Goal: Task Accomplishment & Management: Complete application form

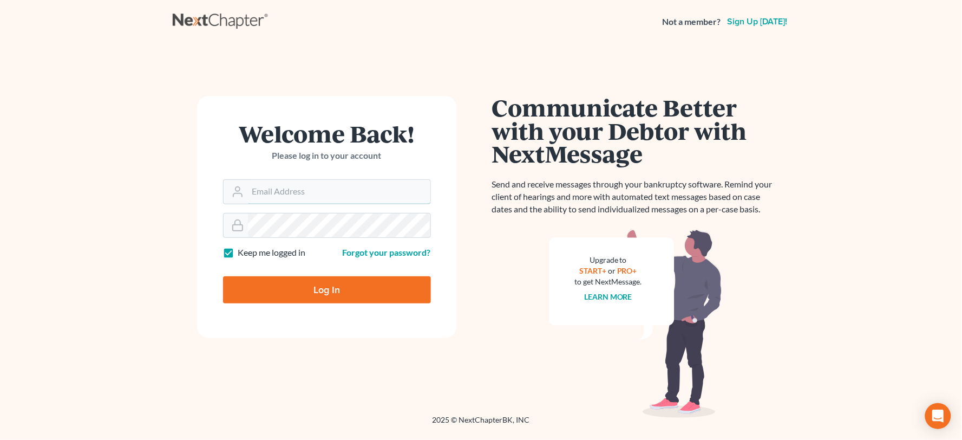
type input "[PERSON_NAME][EMAIL_ADDRESS][DOMAIN_NAME]"
click at [351, 300] on input "Log In" at bounding box center [327, 289] width 208 height 27
type input "Thinking..."
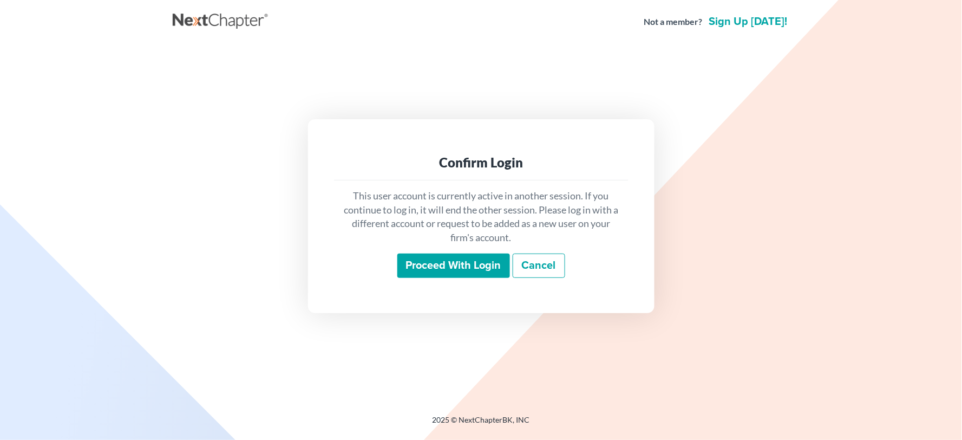
click at [439, 260] on input "Proceed with login" at bounding box center [453, 265] width 113 height 25
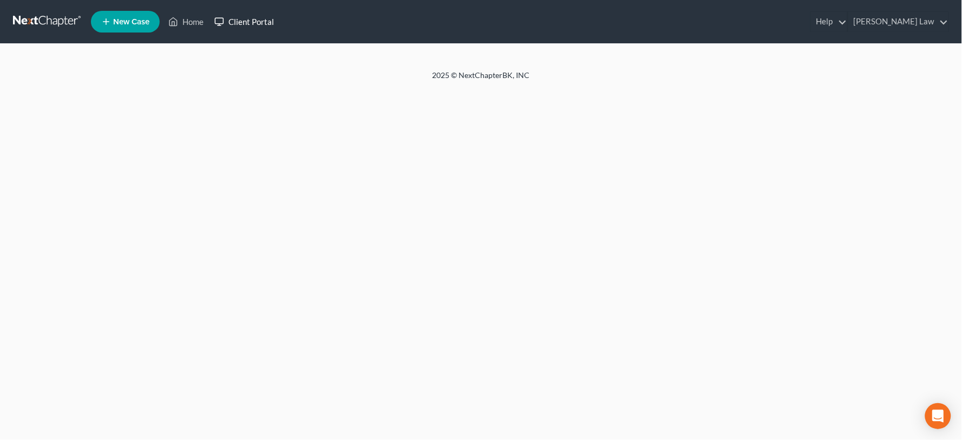
click at [237, 23] on link "Client Portal" at bounding box center [244, 21] width 70 height 19
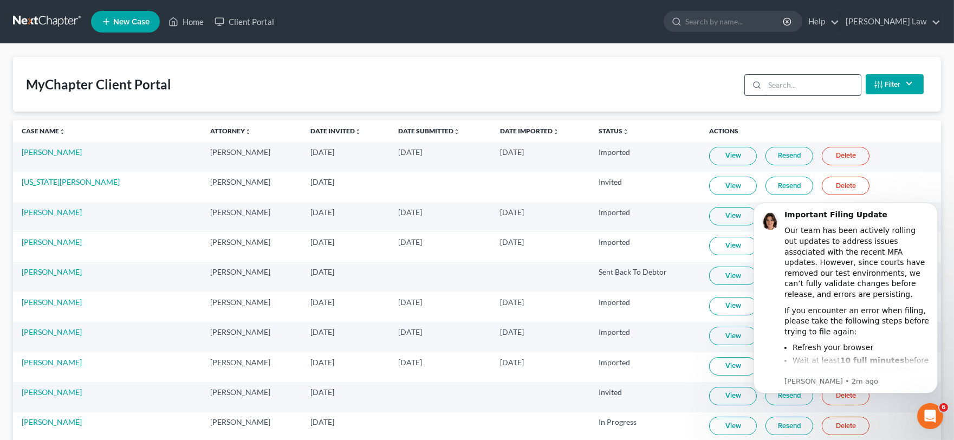
click at [785, 76] on input "search" at bounding box center [813, 85] width 96 height 21
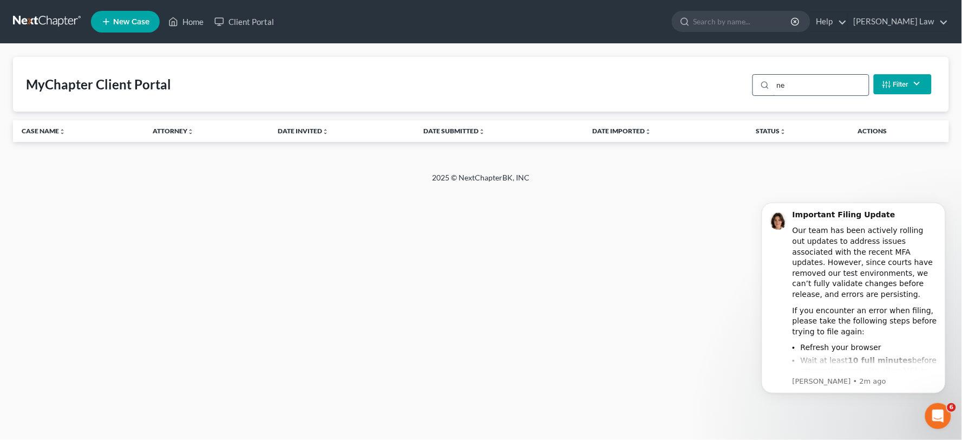
type input "n"
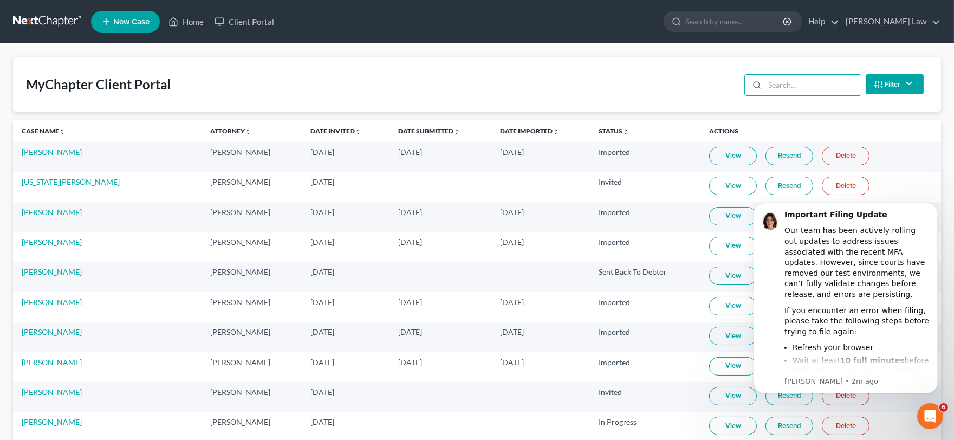
click at [125, 25] on link "New Case" at bounding box center [125, 22] width 69 height 22
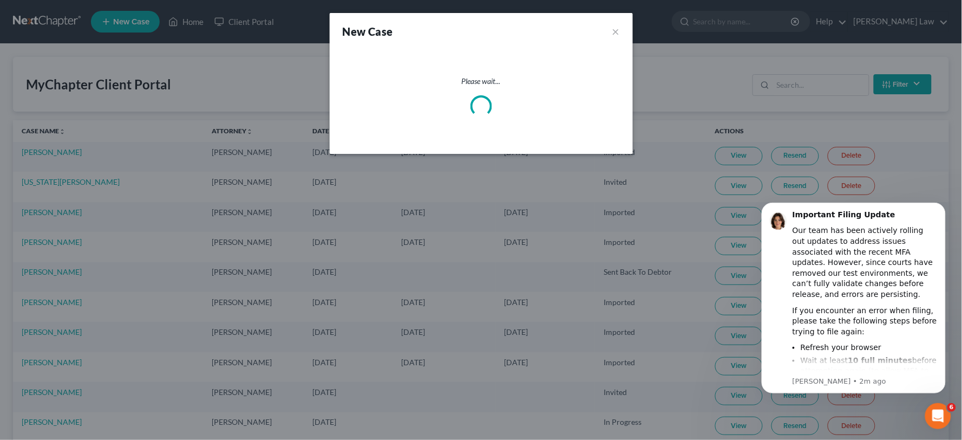
select select "11"
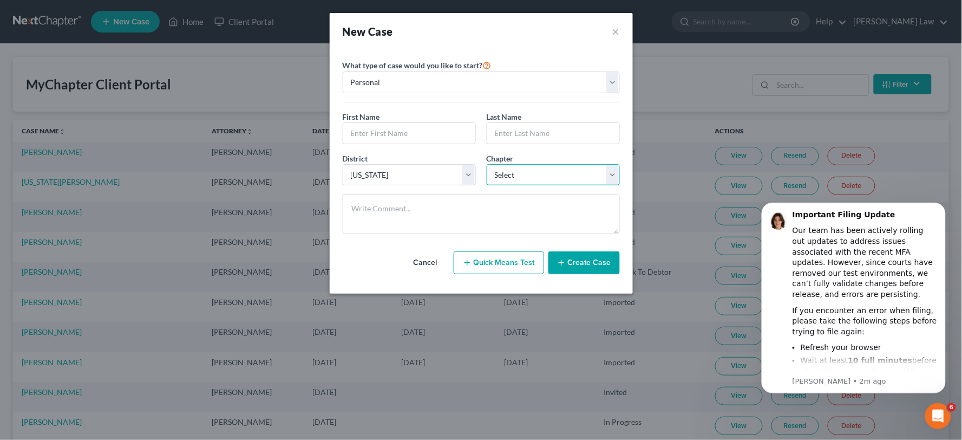
click at [510, 172] on select "Select 7 11 12 13" at bounding box center [553, 175] width 133 height 22
drag, startPoint x: 522, startPoint y: 185, endPoint x: 393, endPoint y: 156, distance: 131.5
click at [522, 185] on select "Select 7 11 12 13" at bounding box center [553, 175] width 133 height 22
click at [350, 123] on input "text" at bounding box center [409, 133] width 132 height 21
type input "[PERSON_NAME]"
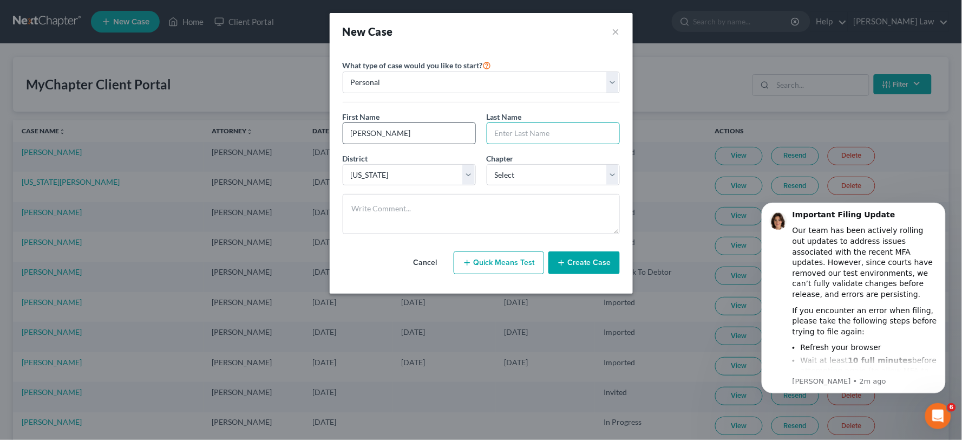
type input "R"
type input "Newall"
click at [582, 269] on button "Create Case" at bounding box center [584, 262] width 71 height 23
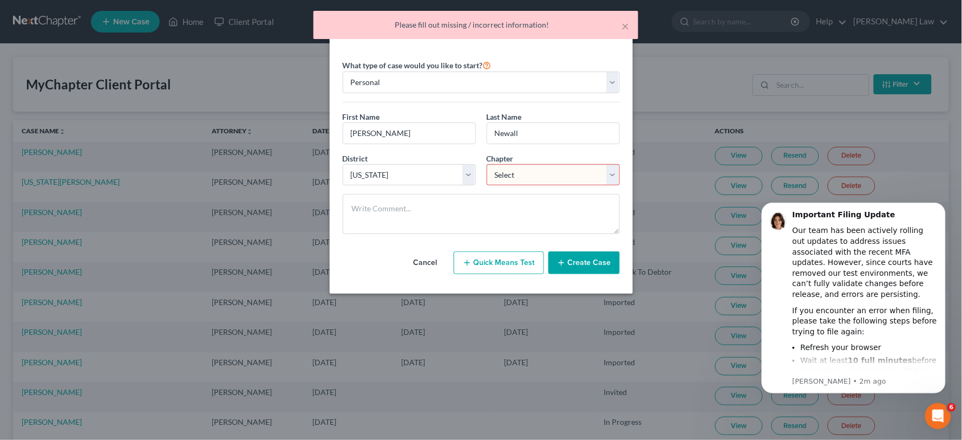
click at [533, 180] on select "Select 7 11 12 13" at bounding box center [553, 175] width 133 height 22
select select "0"
click at [487, 164] on select "Select 7 11 12 13" at bounding box center [553, 175] width 133 height 22
click at [585, 264] on button "Create Case" at bounding box center [584, 262] width 71 height 23
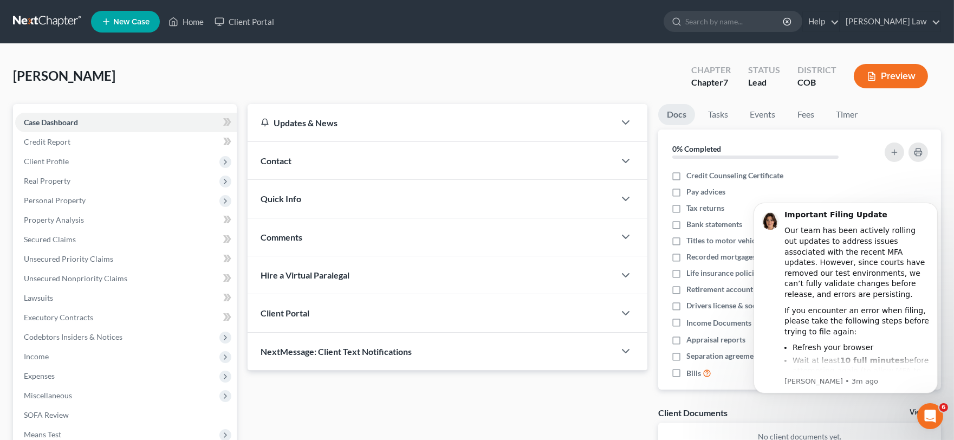
click at [329, 311] on div "Client Portal" at bounding box center [430, 312] width 367 height 37
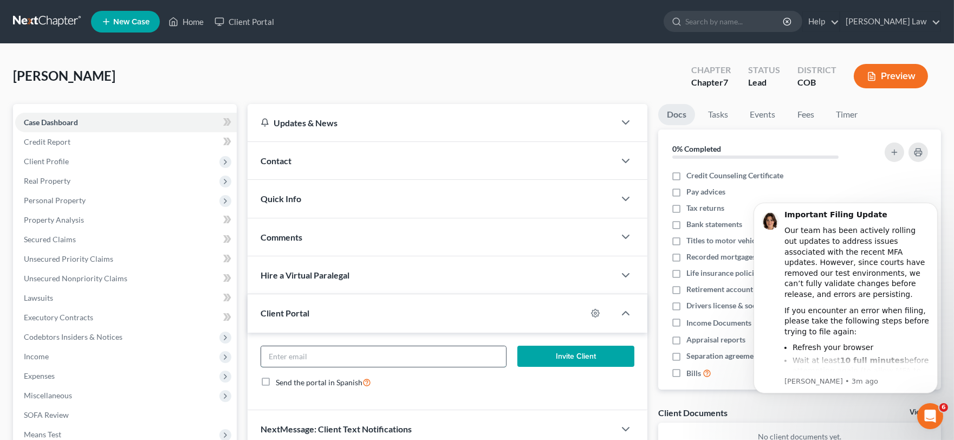
click at [353, 349] on input "email" at bounding box center [383, 356] width 244 height 21
paste input "[EMAIL_ADDRESS][DOMAIN_NAME]"
type input "[EMAIL_ADDRESS][DOMAIN_NAME]"
click at [559, 353] on button "Invite Client" at bounding box center [576, 357] width 118 height 22
